Goal: Navigation & Orientation: Find specific page/section

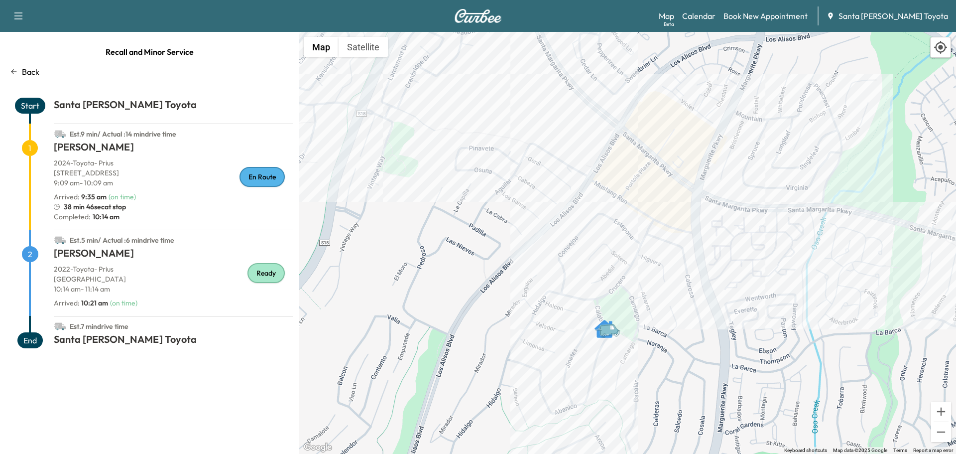
drag, startPoint x: 618, startPoint y: 137, endPoint x: 600, endPoint y: 254, distance: 117.9
click at [600, 254] on div "To activate drag with keyboard, press Alt + Enter. Once in keyboard drag state,…" at bounding box center [627, 243] width 657 height 422
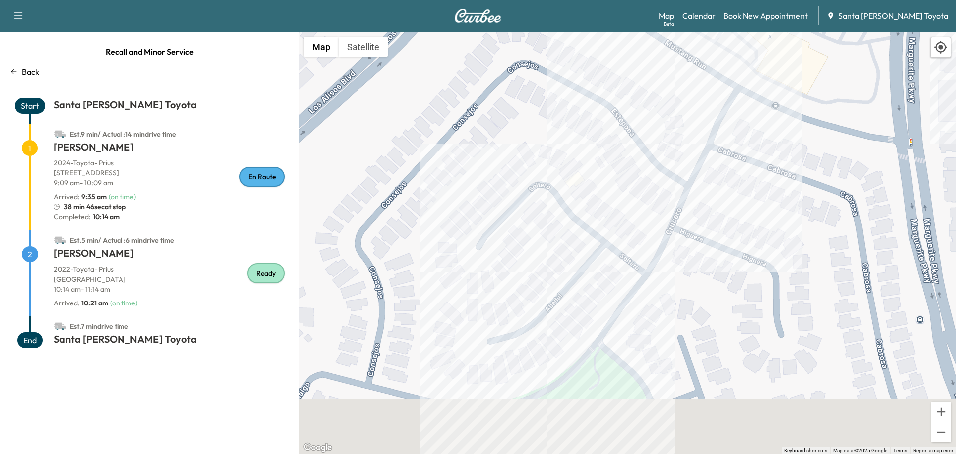
drag, startPoint x: 756, startPoint y: 372, endPoint x: 679, endPoint y: 130, distance: 253.3
click at [703, 122] on div "To activate drag with keyboard, press Alt + Enter. Once in keyboard drag state,…" at bounding box center [627, 243] width 657 height 422
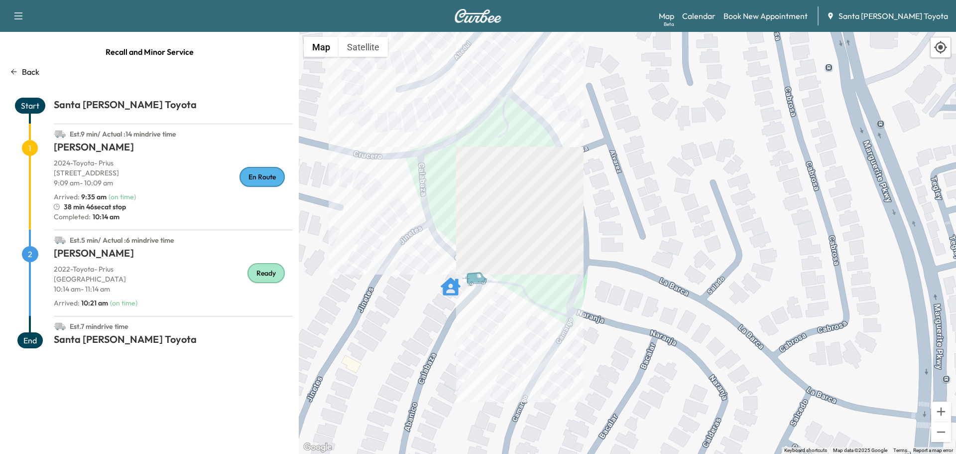
drag, startPoint x: 551, startPoint y: 390, endPoint x: 499, endPoint y: 240, distance: 158.8
click at [499, 240] on div "To activate drag with keyboard, press Alt + Enter. Once in keyboard drag state,…" at bounding box center [627, 243] width 657 height 422
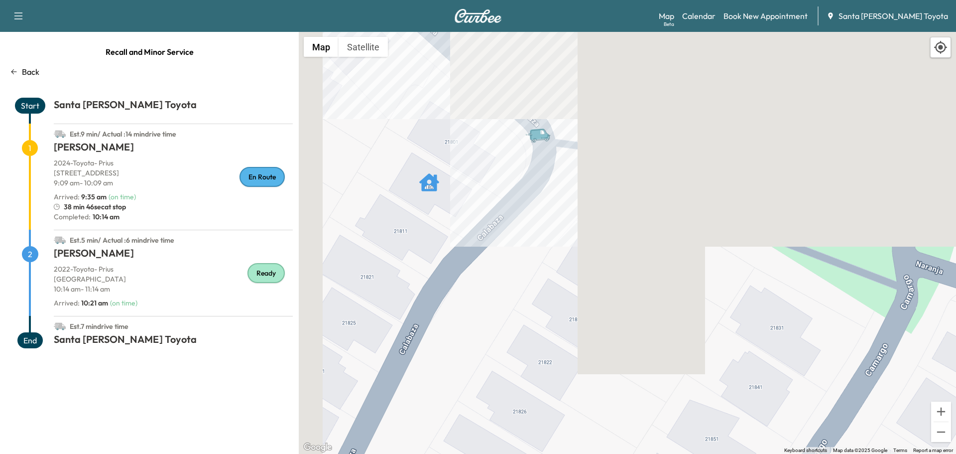
drag, startPoint x: 364, startPoint y: 287, endPoint x: 464, endPoint y: 229, distance: 115.8
click at [464, 229] on div "To activate drag with keyboard, press Alt + Enter. Once in keyboard drag state,…" at bounding box center [627, 243] width 657 height 422
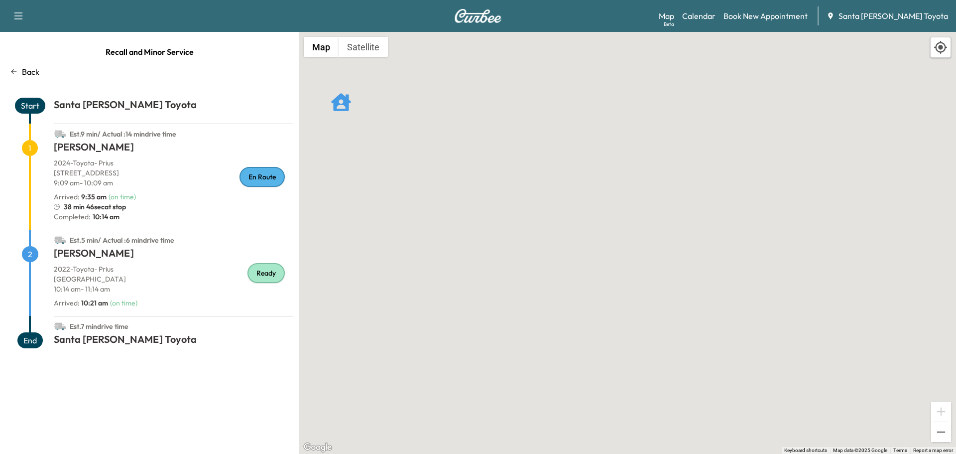
drag, startPoint x: 492, startPoint y: 262, endPoint x: 556, endPoint y: 346, distance: 105.8
click at [556, 346] on div "To activate drag with keyboard, press Alt + Enter. Once in keyboard drag state,…" at bounding box center [627, 243] width 657 height 422
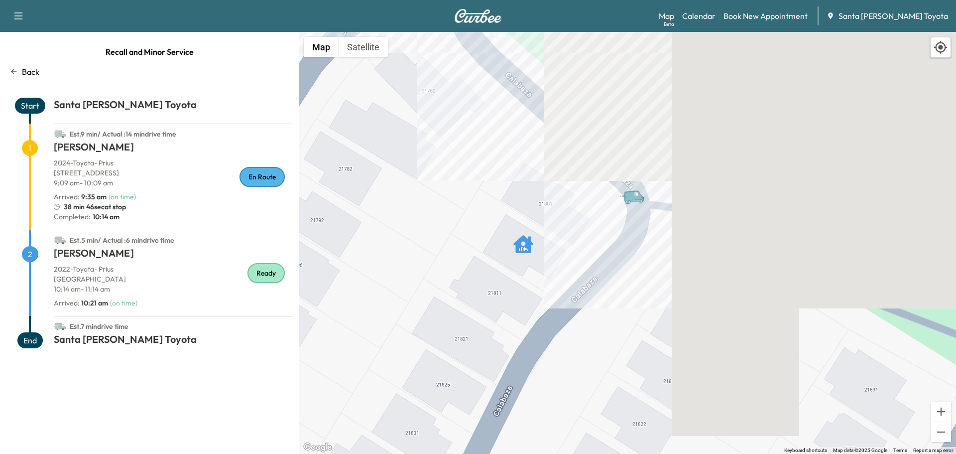
click at [22, 70] on p "Back" at bounding box center [30, 72] width 17 height 12
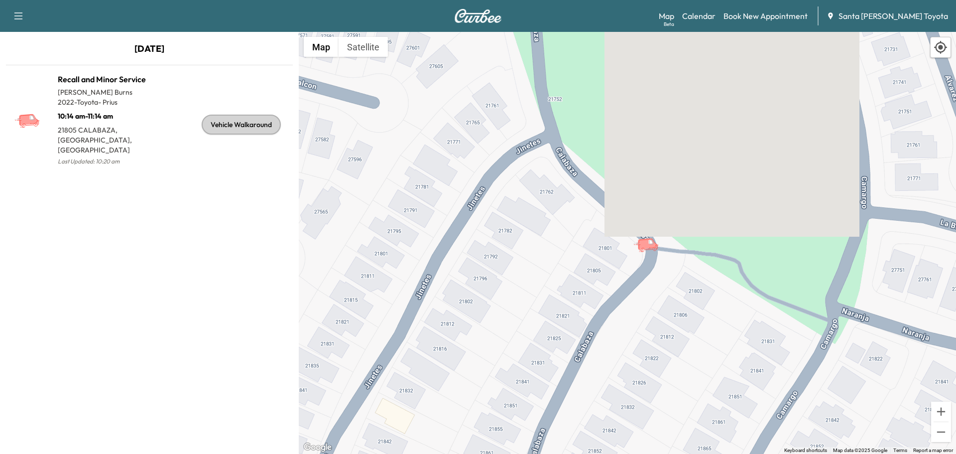
click at [20, 18] on icon "button" at bounding box center [18, 16] width 12 height 12
click at [190, 44] on p "[DATE]" at bounding box center [149, 51] width 299 height 19
click at [716, 19] on link "Calendar" at bounding box center [698, 16] width 33 height 12
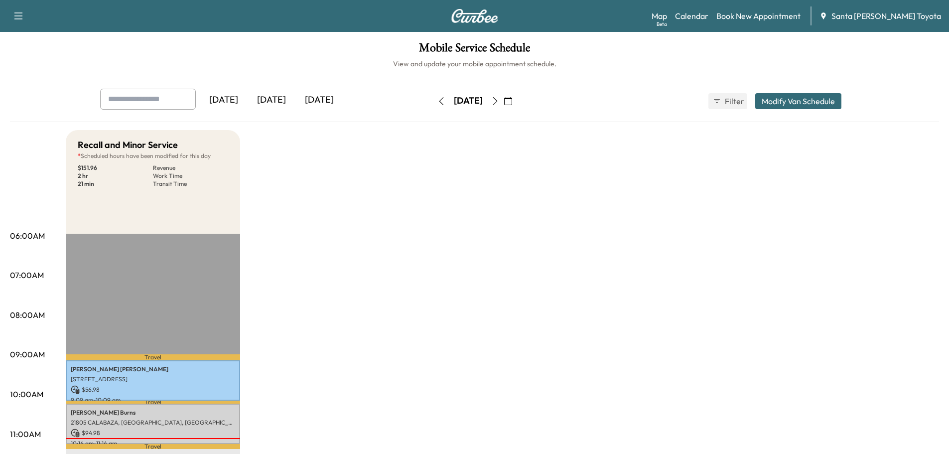
click at [512, 101] on icon "button" at bounding box center [508, 101] width 8 height 8
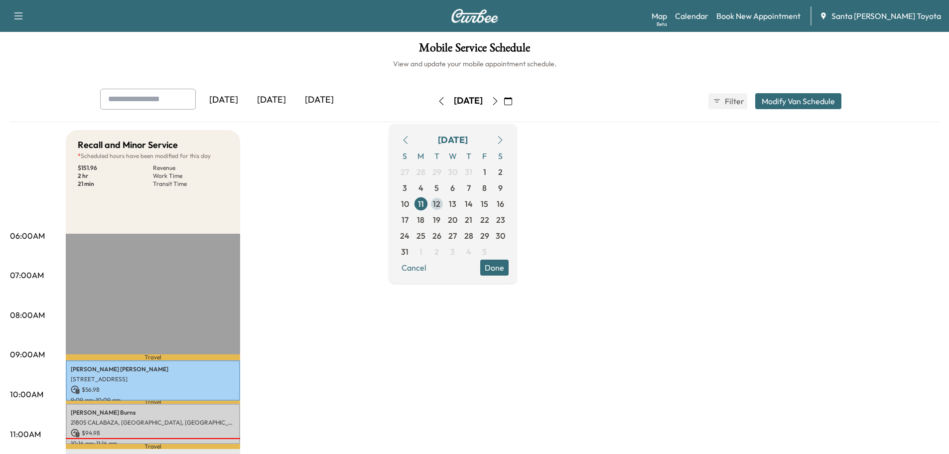
click at [440, 204] on span "12" at bounding box center [436, 204] width 7 height 12
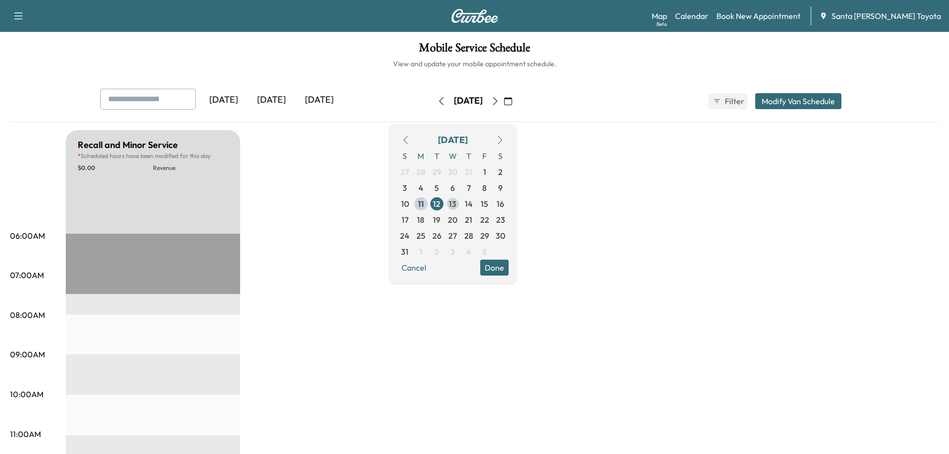
click at [456, 204] on span "13" at bounding box center [452, 204] width 7 height 12
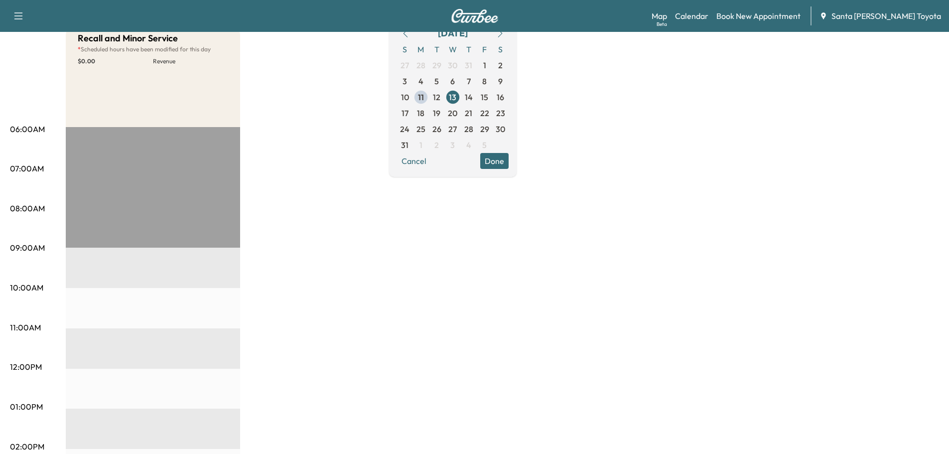
scroll to position [100, 0]
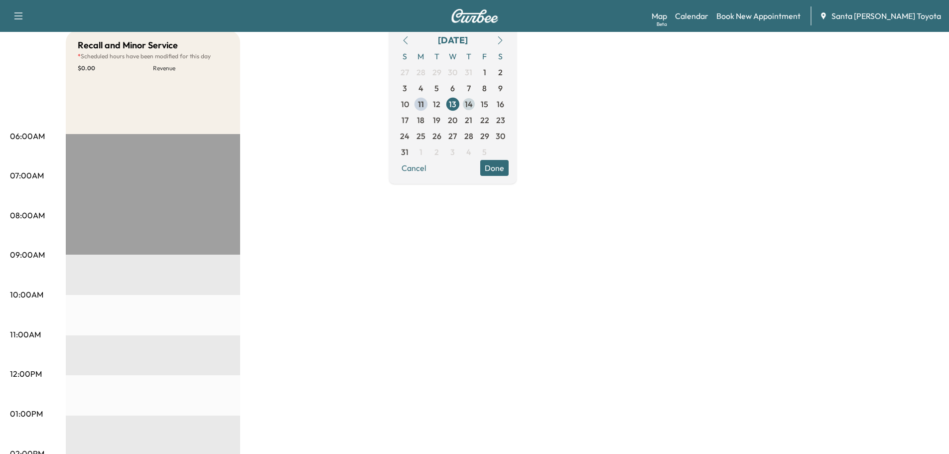
click at [473, 104] on span "14" at bounding box center [469, 104] width 8 height 12
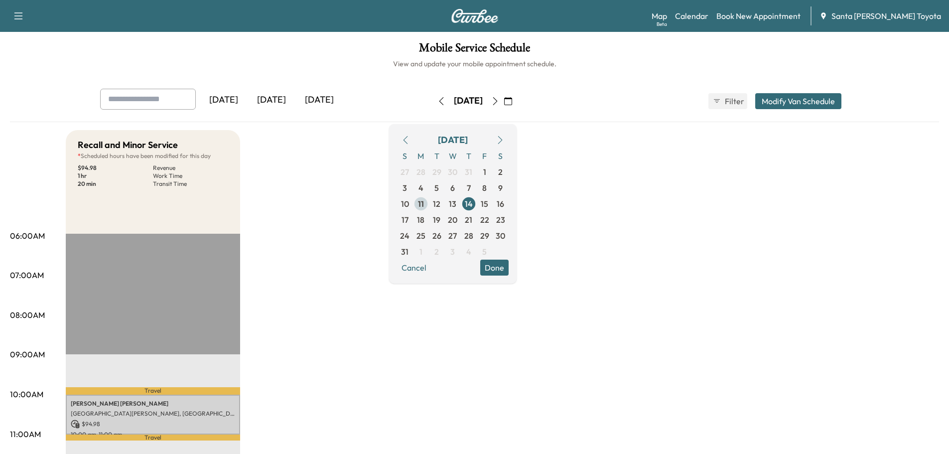
click at [424, 205] on span "11" at bounding box center [421, 204] width 6 height 12
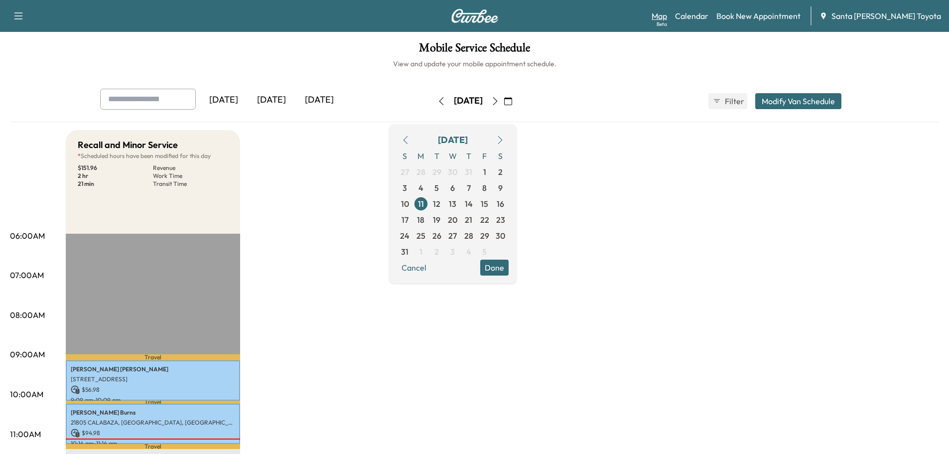
click at [667, 13] on link "Map Beta" at bounding box center [658, 16] width 15 height 12
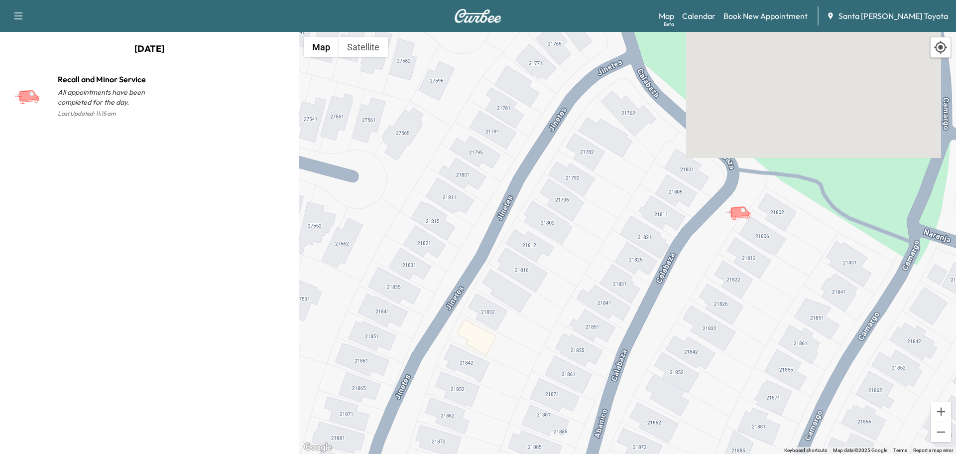
drag, startPoint x: 744, startPoint y: 93, endPoint x: 741, endPoint y: 291, distance: 198.2
click at [741, 291] on div "To activate drag with keyboard, press Alt + Enter. Once in keyboard drag state,…" at bounding box center [627, 243] width 657 height 422
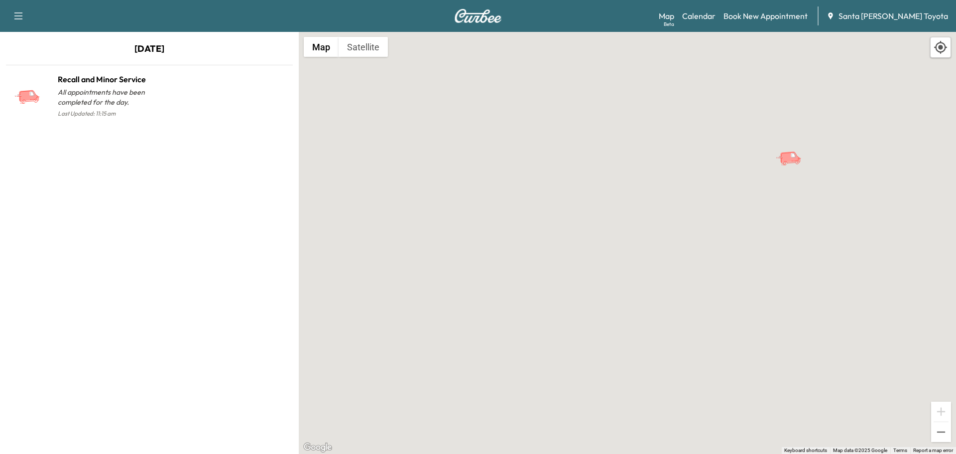
click at [795, 156] on icon "Recall and Minor Service" at bounding box center [793, 154] width 4 height 4
